Goal: Information Seeking & Learning: Find specific fact

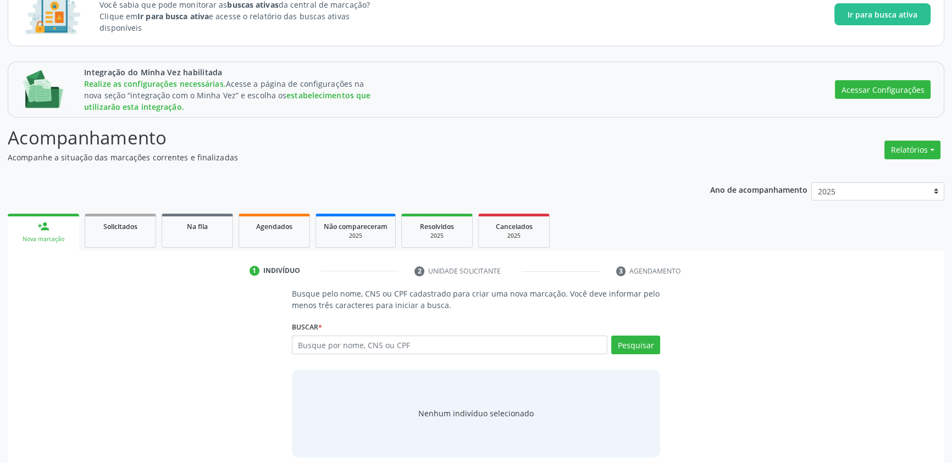
scroll to position [95, 0]
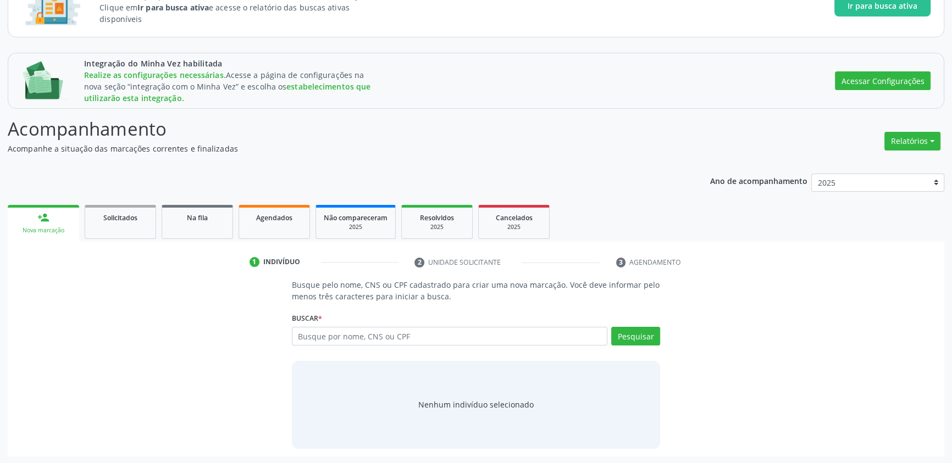
click at [401, 338] on input "text" at bounding box center [450, 336] width 316 height 19
click at [644, 332] on button "Pesquisar" at bounding box center [635, 336] width 49 height 19
drag, startPoint x: 380, startPoint y: 335, endPoint x: 213, endPoint y: 316, distance: 168.2
click at [213, 316] on div "Busque pelo nome, CNS ou CPF cadastrado para criar uma nova marcação. Você deve…" at bounding box center [475, 363] width 921 height 169
drag, startPoint x: 335, startPoint y: 337, endPoint x: 230, endPoint y: 332, distance: 105.1
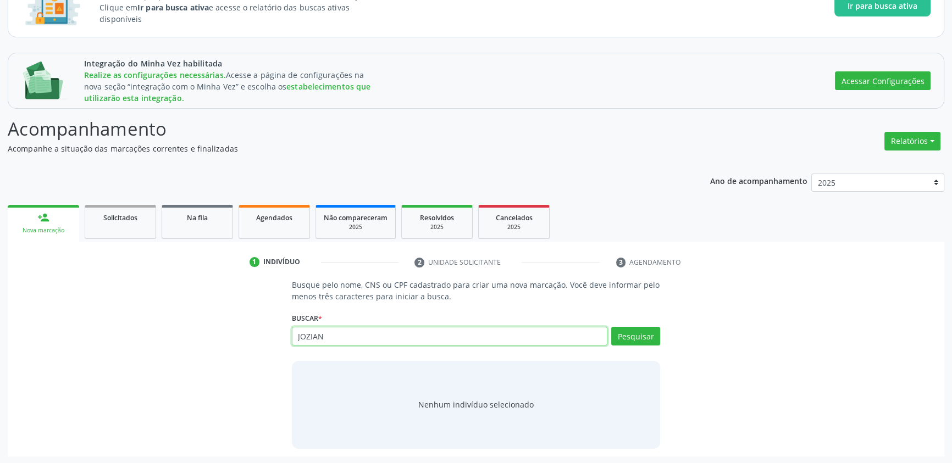
click at [230, 332] on div "Busque pelo nome, CNS ou CPF cadastrado para criar uma nova marcação. Você deve…" at bounding box center [475, 363] width 921 height 169
drag, startPoint x: 335, startPoint y: 332, endPoint x: 247, endPoint y: 337, distance: 88.6
click at [248, 336] on div "Busque pelo nome, CNS ou CPF cadastrado para criar uma nova marcação. Você deve…" at bounding box center [475, 363] width 921 height 169
type input "NAÍRA"
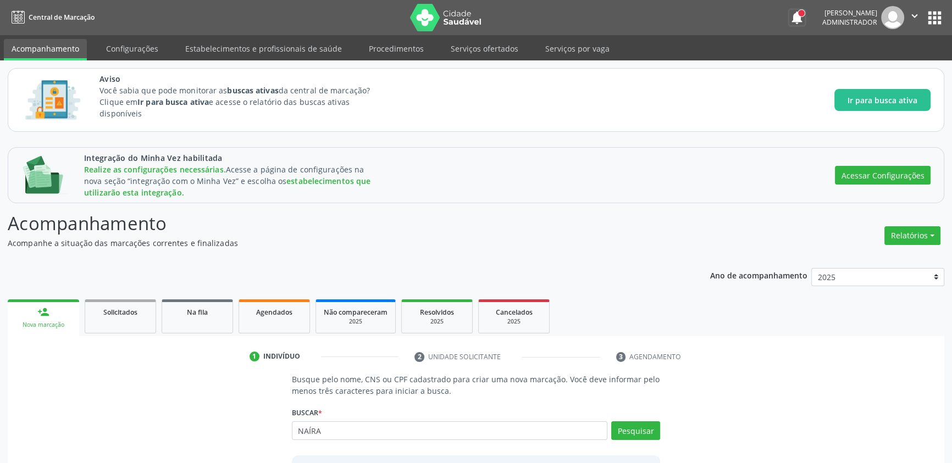
click at [789, 16] on button "notifications" at bounding box center [796, 17] width 15 height 15
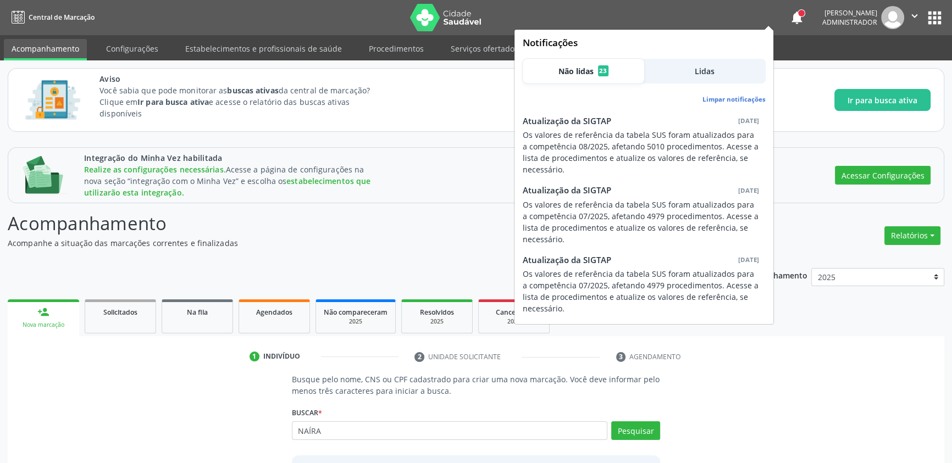
click at [927, 16] on button "apps" at bounding box center [934, 17] width 19 height 19
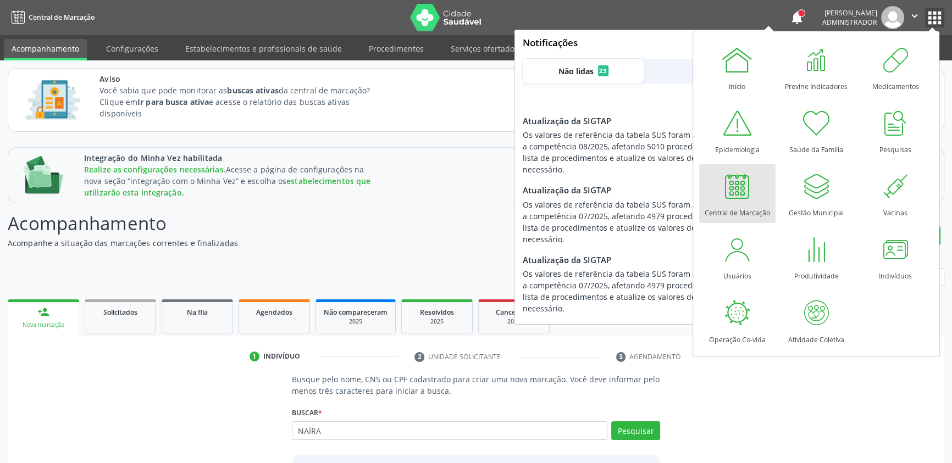
click at [914, 16] on icon "" at bounding box center [915, 16] width 12 height 12
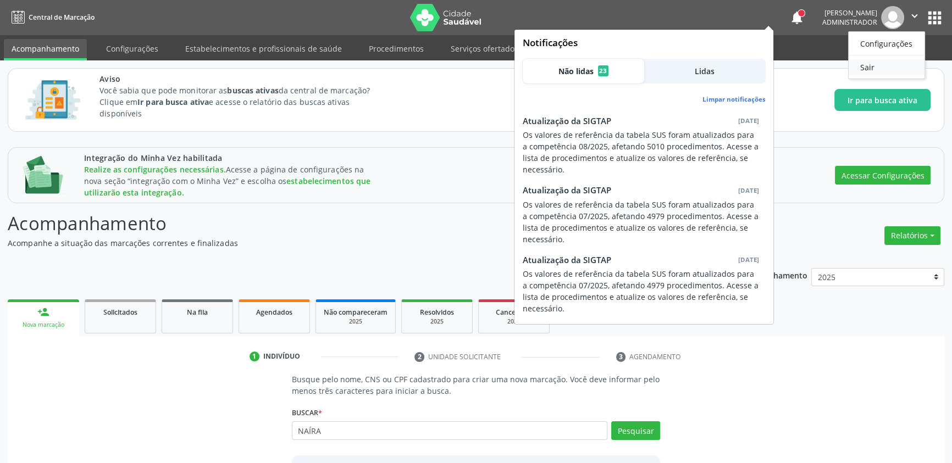
click at [870, 71] on link "Sair" at bounding box center [887, 66] width 76 height 15
